Goal: Task Accomplishment & Management: Use online tool/utility

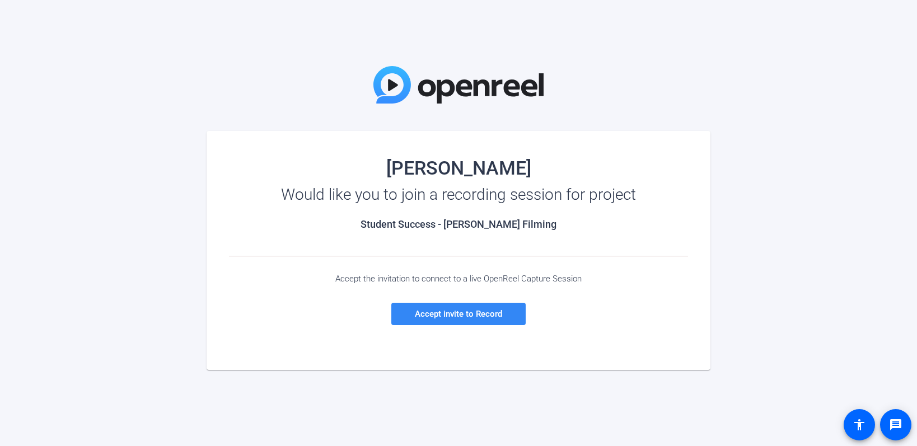
click at [505, 304] on span at bounding box center [458, 314] width 134 height 27
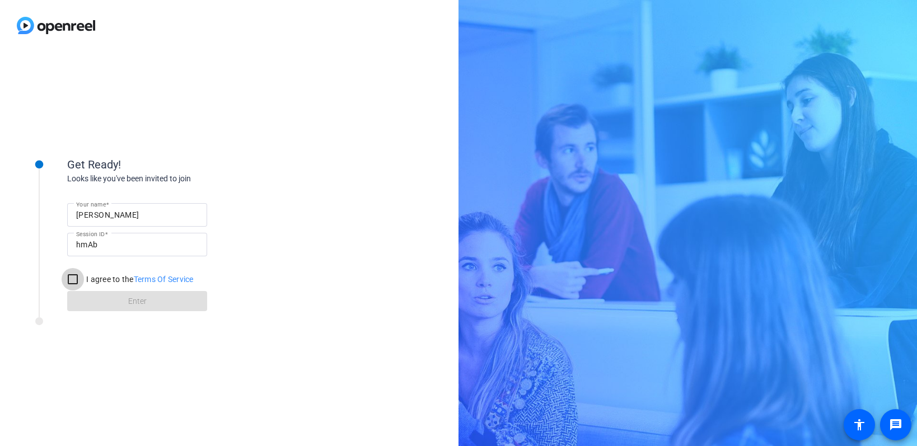
click at [73, 279] on input "I agree to the Terms Of Service" at bounding box center [73, 279] width 22 height 22
checkbox input "true"
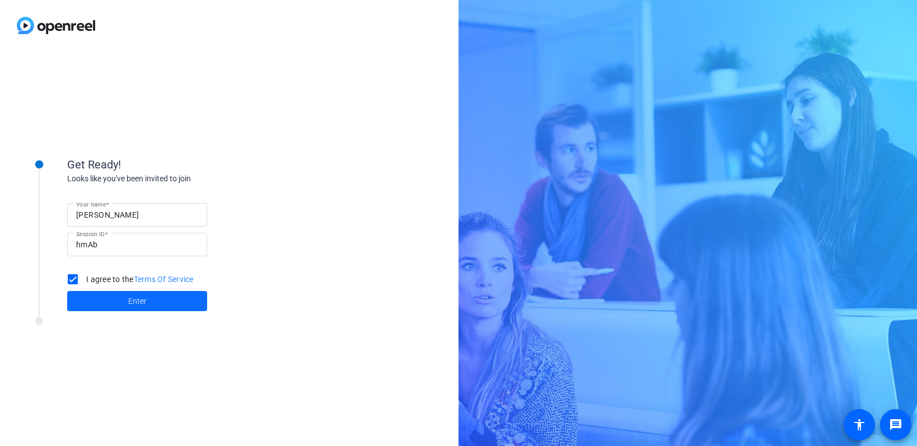
click at [104, 300] on span at bounding box center [137, 301] width 140 height 27
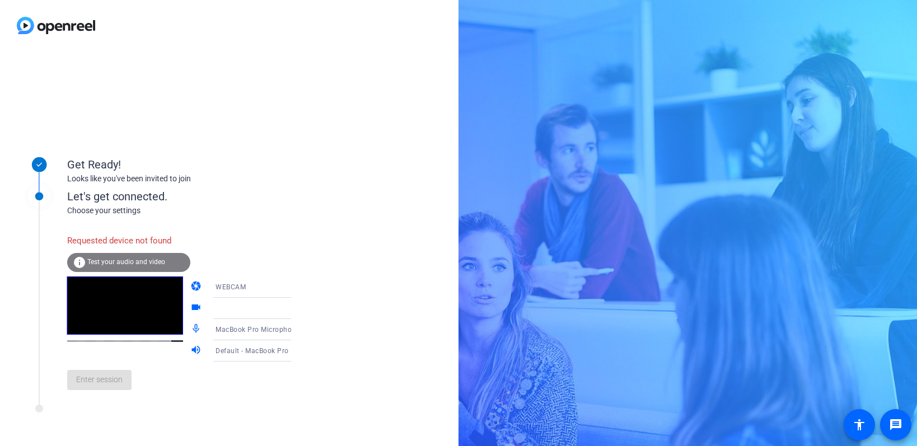
click at [296, 310] on icon at bounding box center [302, 308] width 13 height 13
click at [296, 303] on icon at bounding box center [302, 308] width 13 height 13
click at [144, 258] on span "Test your audio and video" at bounding box center [126, 262] width 78 height 8
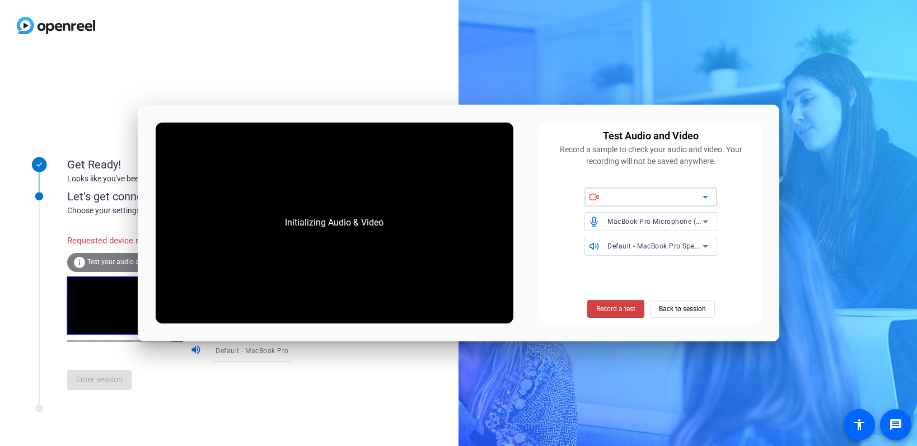
click at [704, 197] on icon at bounding box center [706, 197] width 6 height 3
click at [696, 306] on span "Back to session" at bounding box center [682, 308] width 47 height 21
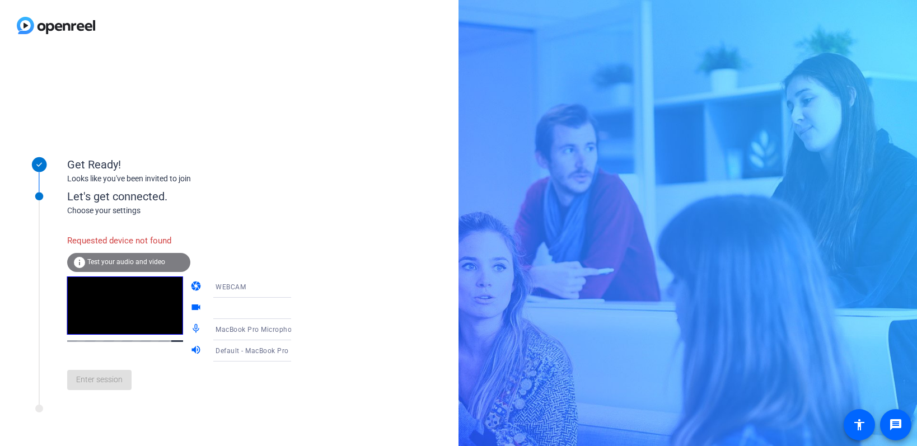
click at [296, 286] on icon at bounding box center [302, 287] width 13 height 13
click at [217, 302] on span "WEBCAM" at bounding box center [215, 308] width 30 height 13
click at [114, 264] on span "Test your audio and video" at bounding box center [126, 262] width 78 height 8
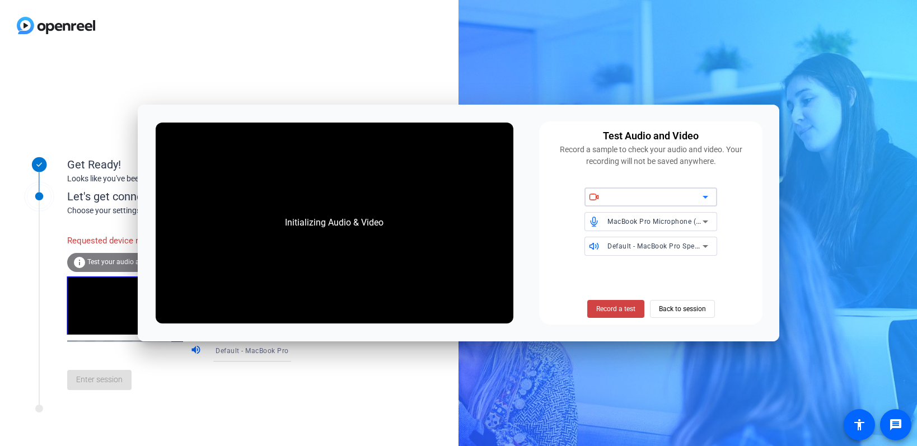
click at [708, 195] on icon at bounding box center [705, 196] width 13 height 13
click at [687, 305] on span "Back to session" at bounding box center [682, 308] width 47 height 21
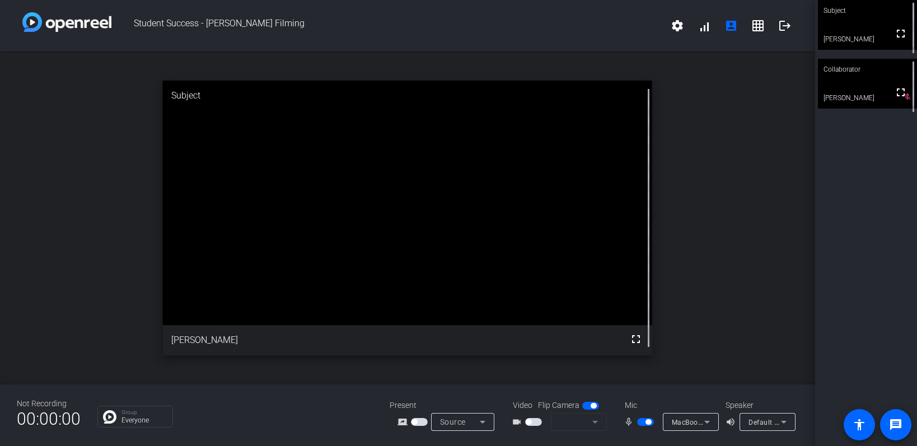
click at [483, 418] on icon at bounding box center [482, 422] width 13 height 13
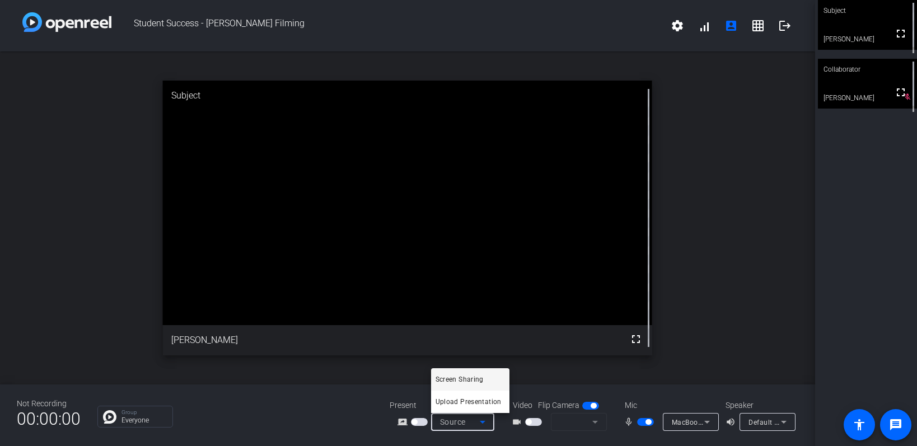
click at [788, 323] on div at bounding box center [458, 223] width 917 height 446
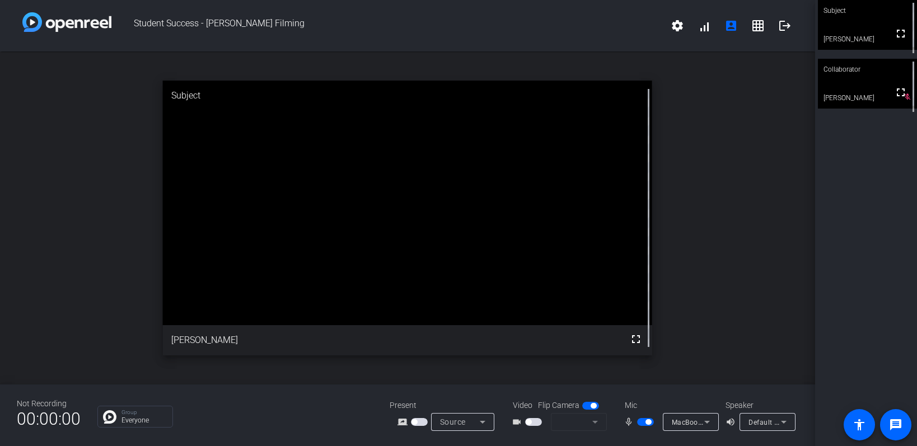
click at [788, 323] on div "open_in_new Subject fullscreen Stephanie Smith" at bounding box center [407, 218] width 815 height 333
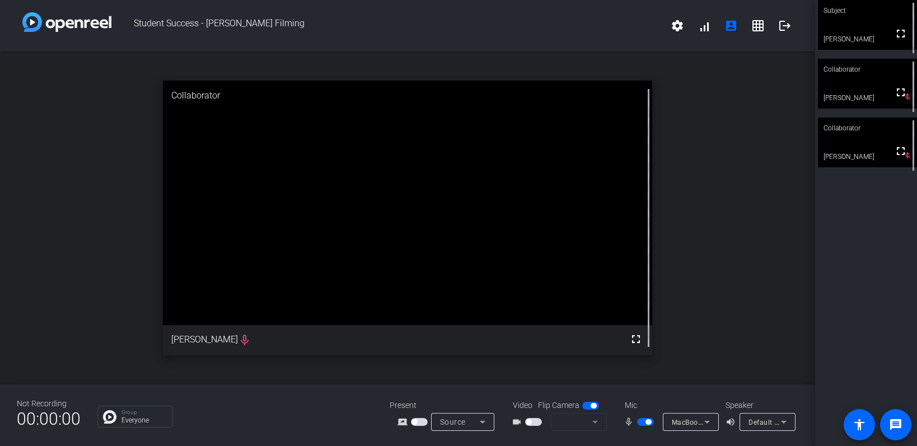
click at [596, 423] on mat-form-field at bounding box center [579, 422] width 56 height 18
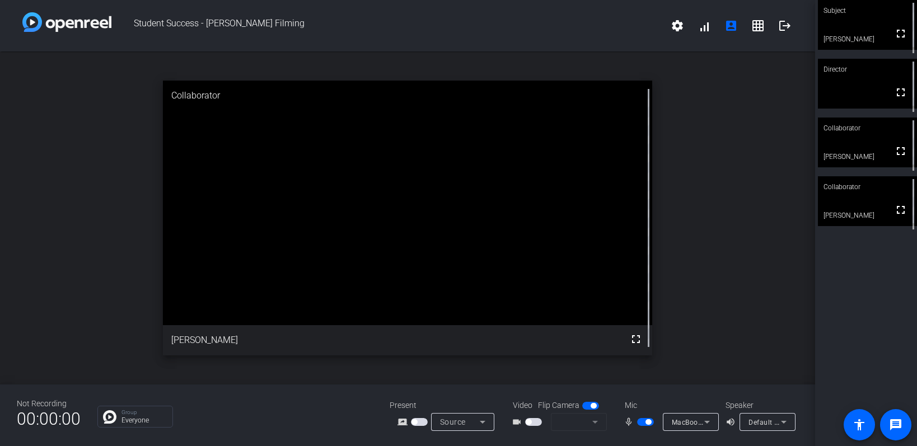
click at [757, 424] on span "Default - MacBook Pro Speakers (Built-in)" at bounding box center [816, 422] width 135 height 9
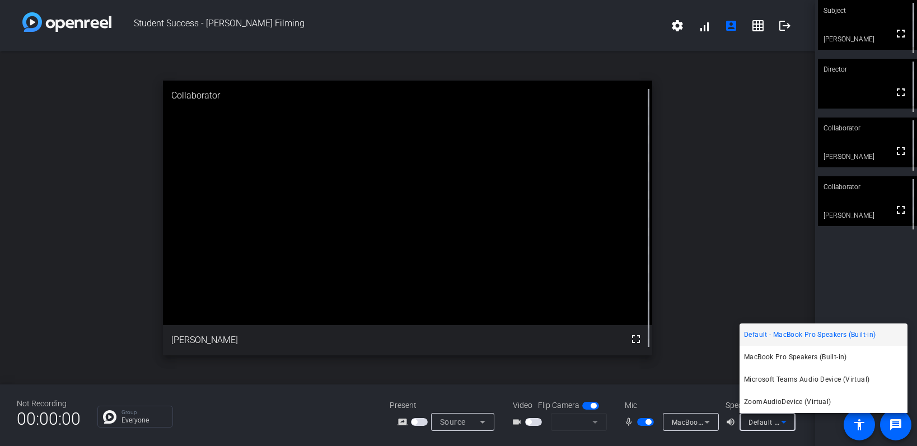
click at [682, 421] on div at bounding box center [458, 223] width 917 height 446
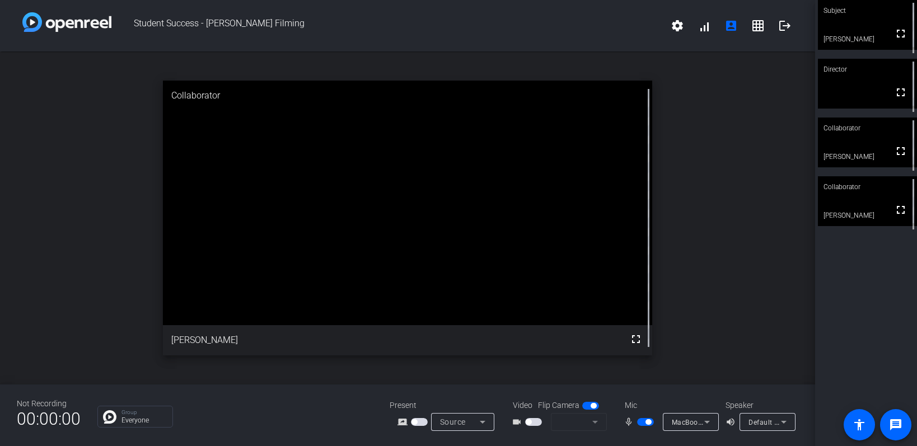
click at [682, 421] on span "MacBook Pro Microphone (Built-in)" at bounding box center [729, 422] width 114 height 9
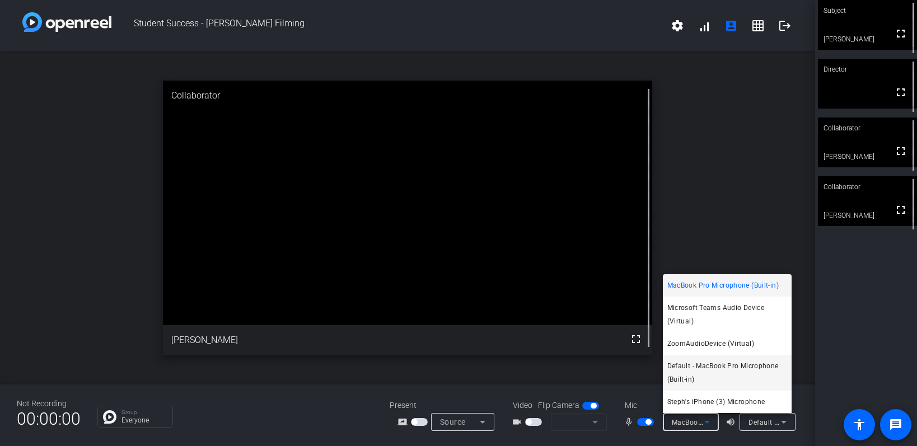
click at [754, 364] on span "Default - MacBook Pro Microphone (Built-in)" at bounding box center [728, 373] width 120 height 27
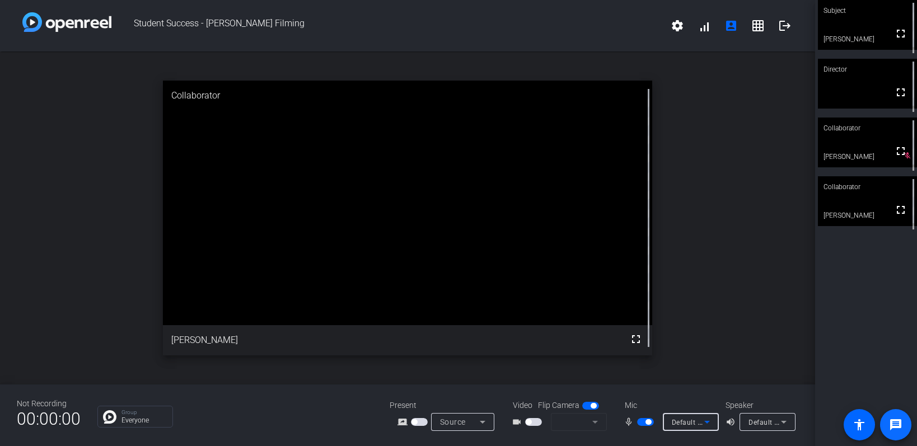
click at [899, 427] on mat-icon "message" at bounding box center [895, 424] width 13 height 13
click at [685, 426] on span "Default - MacBook Pro Microphone (Built-in)" at bounding box center [744, 422] width 144 height 9
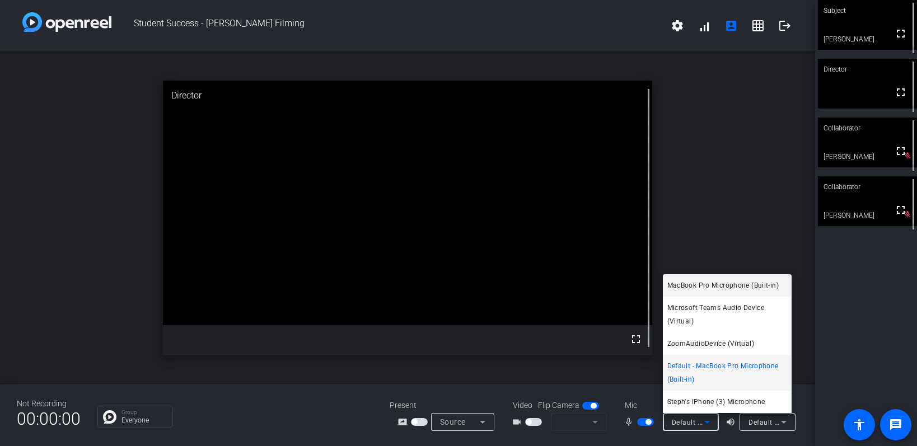
click at [711, 283] on span "MacBook Pro Microphone (Built-in)" at bounding box center [723, 285] width 111 height 13
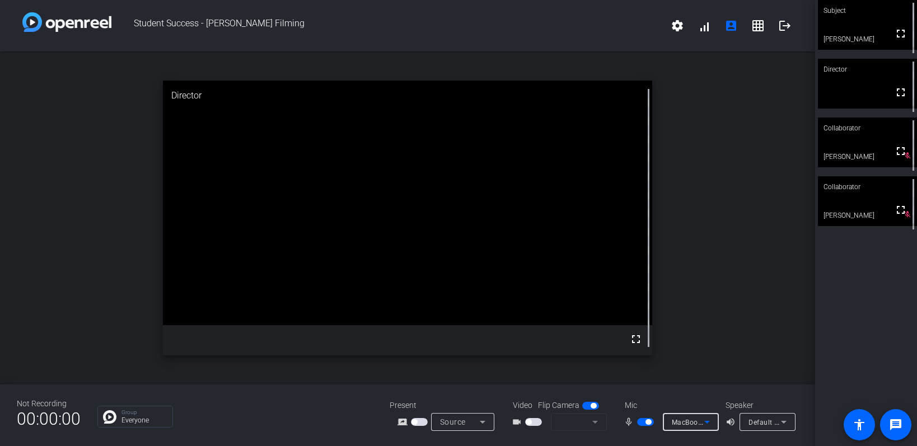
click at [670, 426] on div "MacBook Pro Microphone (Built-in)" at bounding box center [691, 422] width 56 height 18
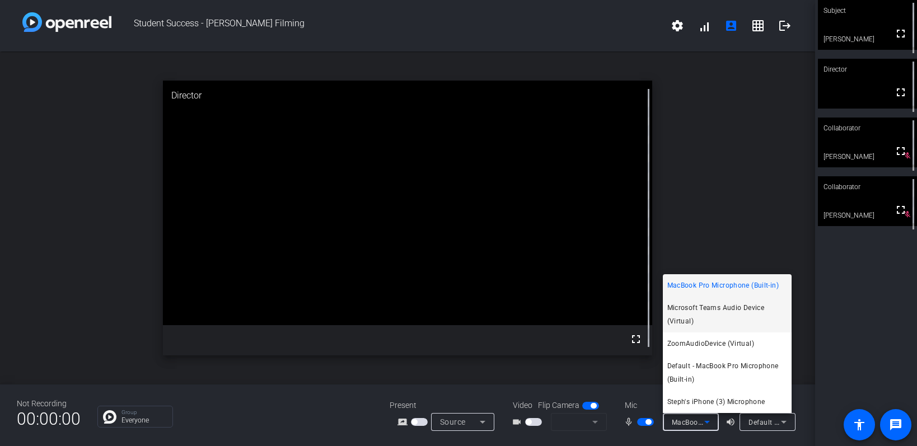
click at [721, 317] on span "Microsoft Teams Audio Device (Virtual)" at bounding box center [728, 314] width 120 height 27
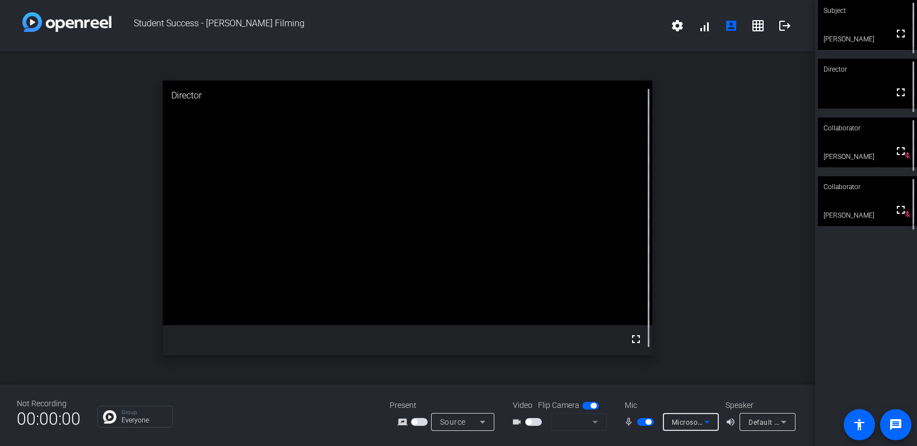
click at [688, 426] on span "Microsoft Teams Audio Device (Virtual)" at bounding box center [736, 422] width 128 height 9
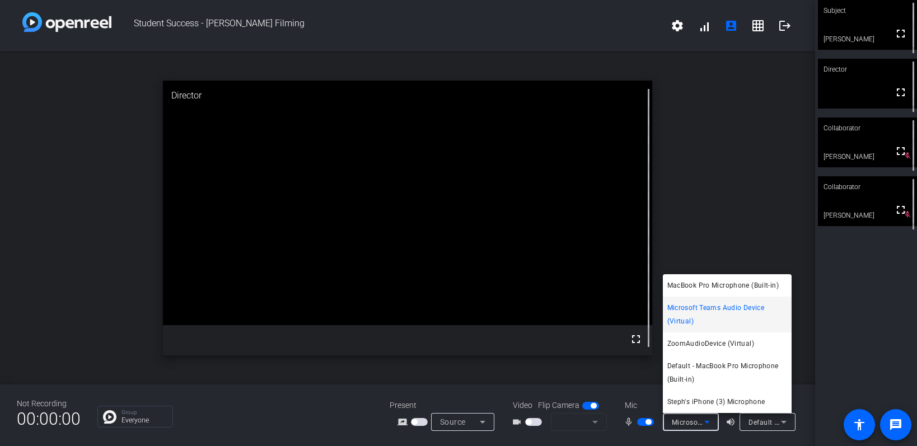
click at [906, 337] on div at bounding box center [458, 223] width 917 height 446
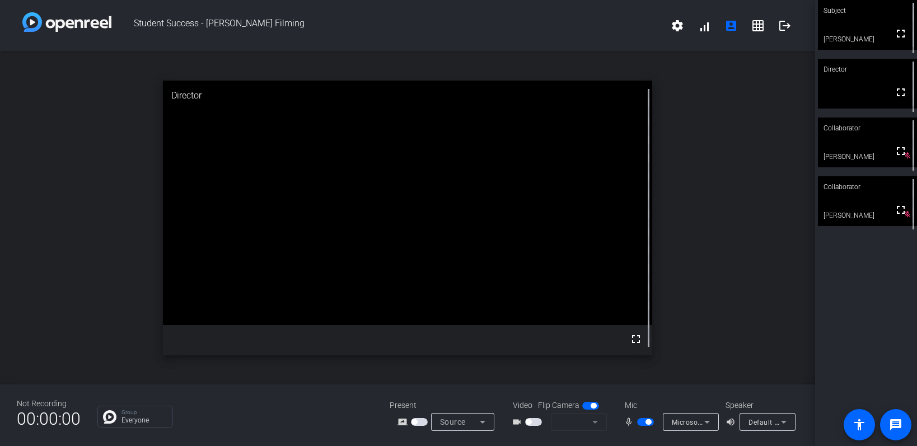
click at [677, 423] on span "Microsoft Teams Audio Device (Virtual)" at bounding box center [736, 422] width 128 height 9
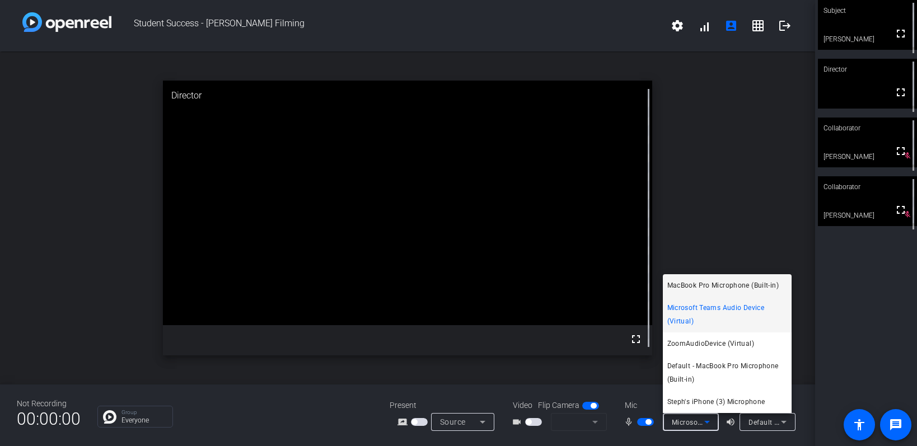
click at [750, 279] on span "MacBook Pro Microphone (Built-in)" at bounding box center [723, 285] width 111 height 13
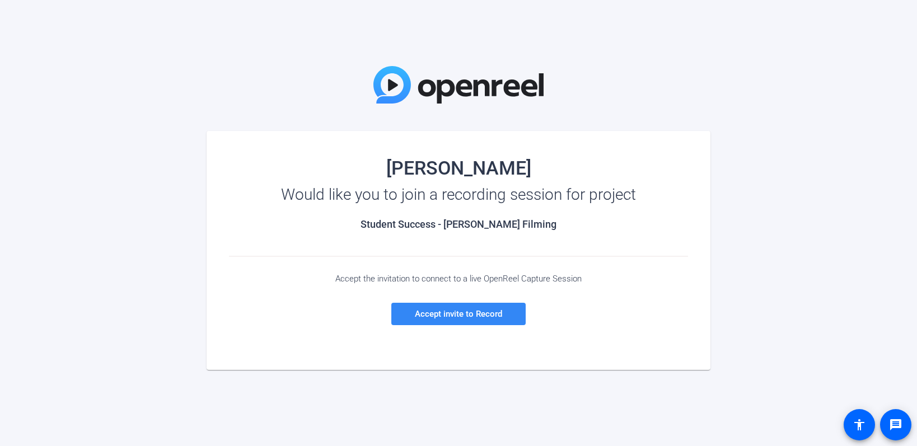
click at [431, 312] on span "Accept invite to Record" at bounding box center [458, 314] width 87 height 10
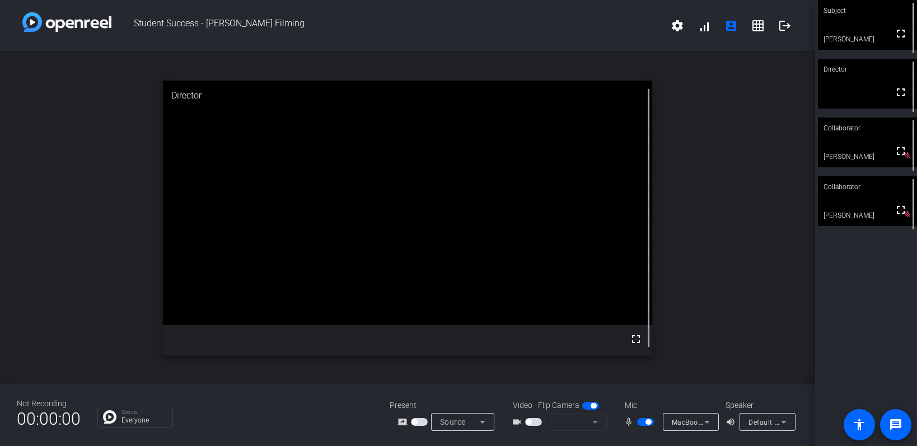
click at [798, 253] on div "open_in_new Director fullscreen" at bounding box center [407, 218] width 815 height 333
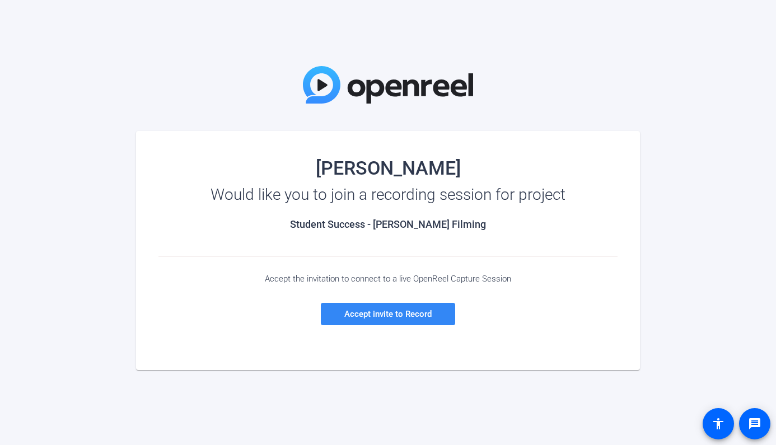
click at [370, 317] on span "Accept invite to Record" at bounding box center [387, 314] width 87 height 10
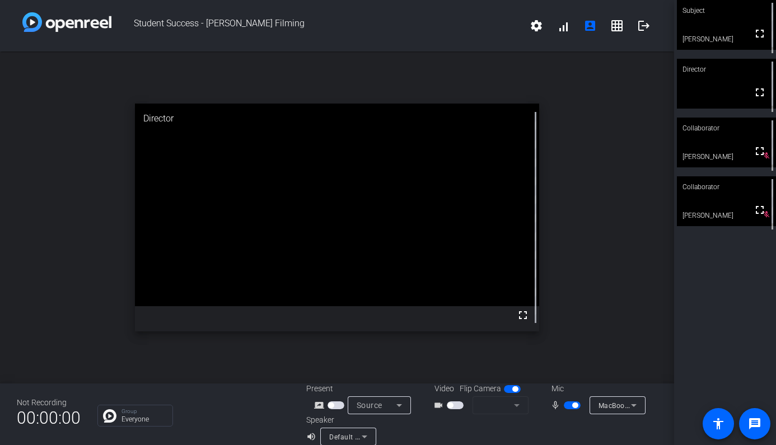
scroll to position [13, 0]
